Goal: Information Seeking & Learning: Learn about a topic

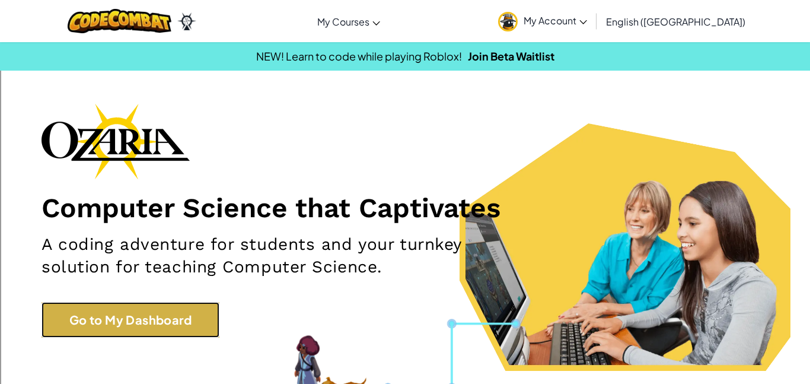
click at [205, 328] on link "Go to My Dashboard" at bounding box center [130, 320] width 178 height 36
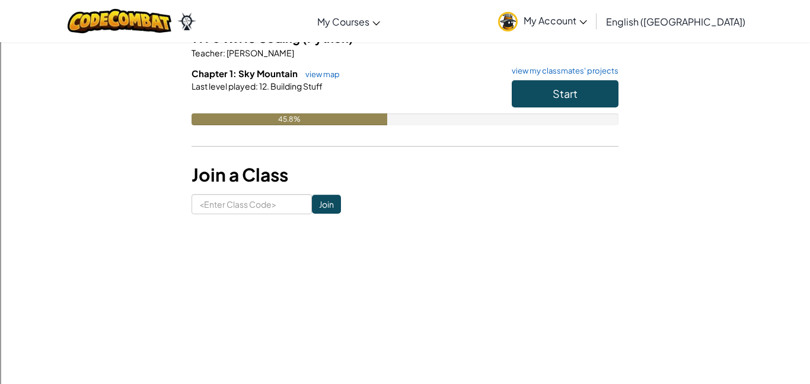
scroll to position [46, 0]
